Goal: Transaction & Acquisition: Purchase product/service

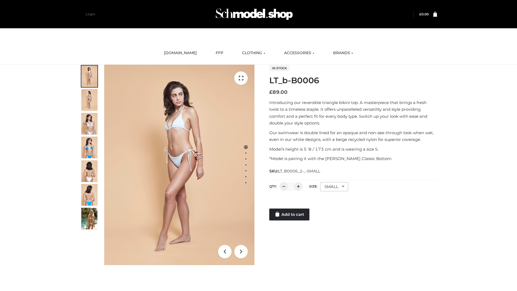
click at [290, 214] on link "Add to cart" at bounding box center [289, 214] width 40 height 12
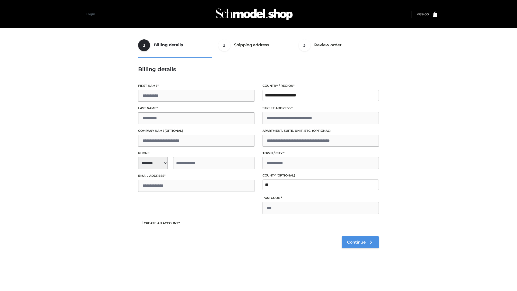
click at [360, 242] on span "Continue" at bounding box center [356, 242] width 19 height 5
click at [155, 227] on button "Place order" at bounding box center [155, 227] width 35 height 12
